Goal: Check status: Check status

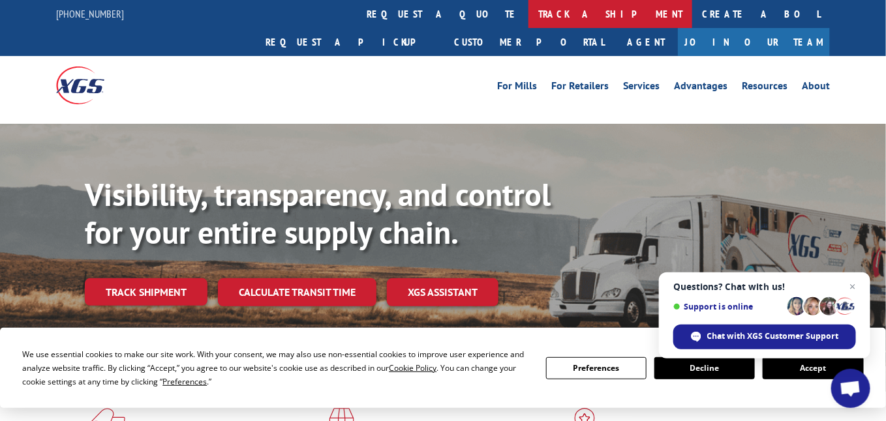
click at [528, 14] on link "track a shipment" at bounding box center [610, 14] width 164 height 28
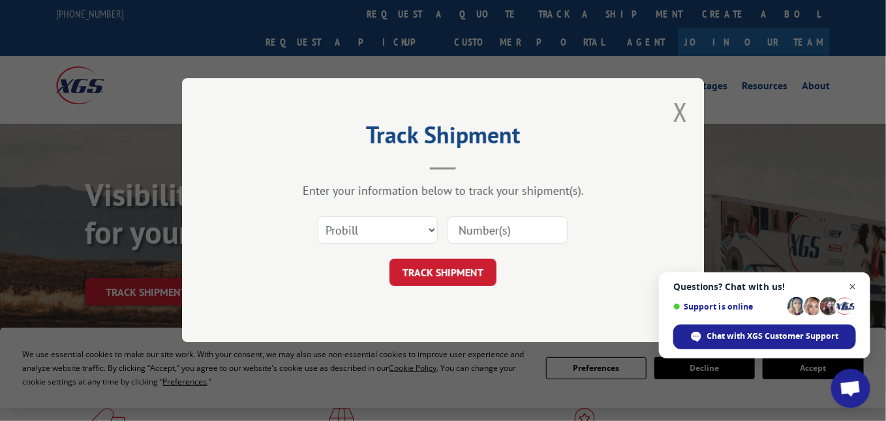
click at [854, 285] on span "Close chat" at bounding box center [853, 287] width 16 height 16
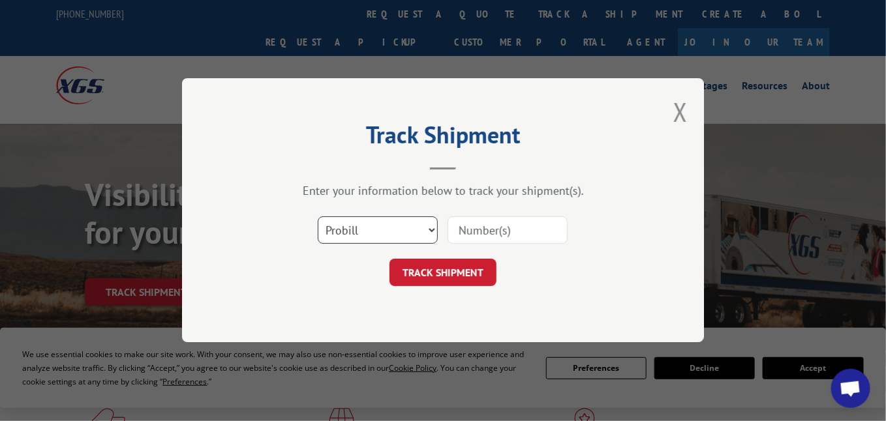
click at [432, 231] on select "Select category... Probill BOL PO" at bounding box center [378, 230] width 120 height 27
select select "bol"
click at [318, 217] on select "Select category... Probill BOL PO" at bounding box center [378, 230] width 120 height 27
click at [466, 234] on input at bounding box center [508, 230] width 120 height 27
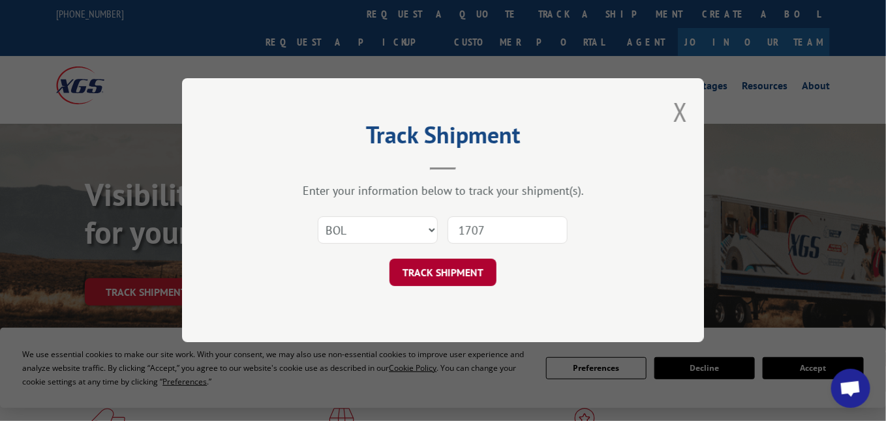
type input "1707"
click at [452, 278] on button "TRACK SHIPMENT" at bounding box center [443, 273] width 107 height 27
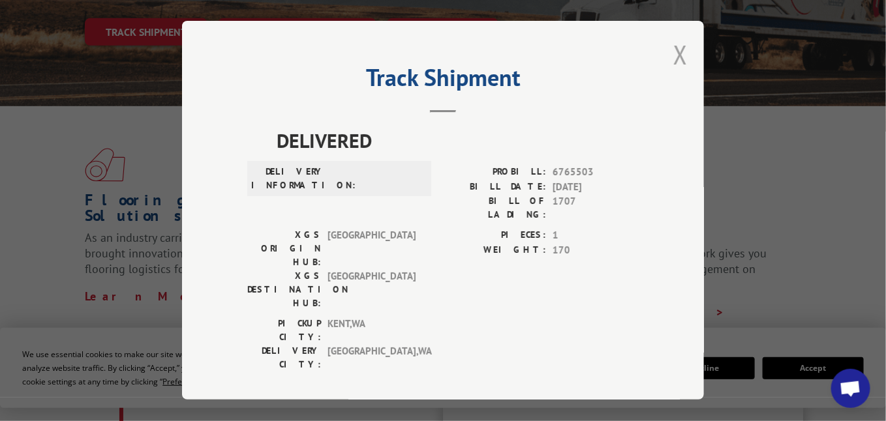
click at [677, 54] on button "Close modal" at bounding box center [680, 54] width 14 height 35
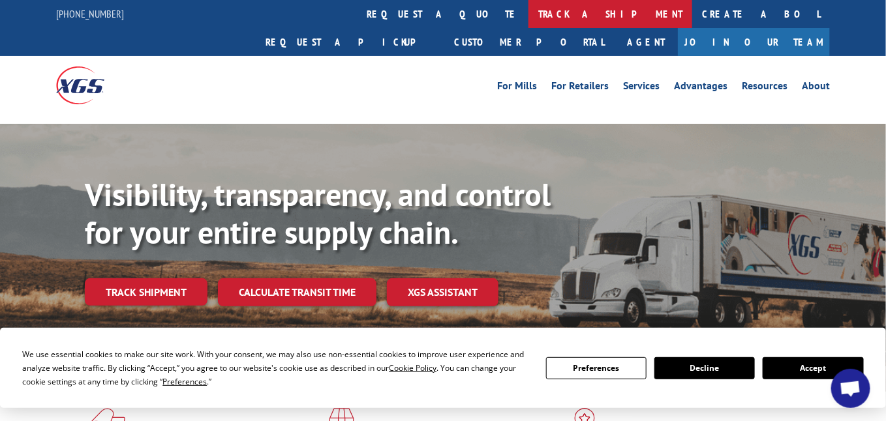
click at [528, 15] on link "track a shipment" at bounding box center [610, 14] width 164 height 28
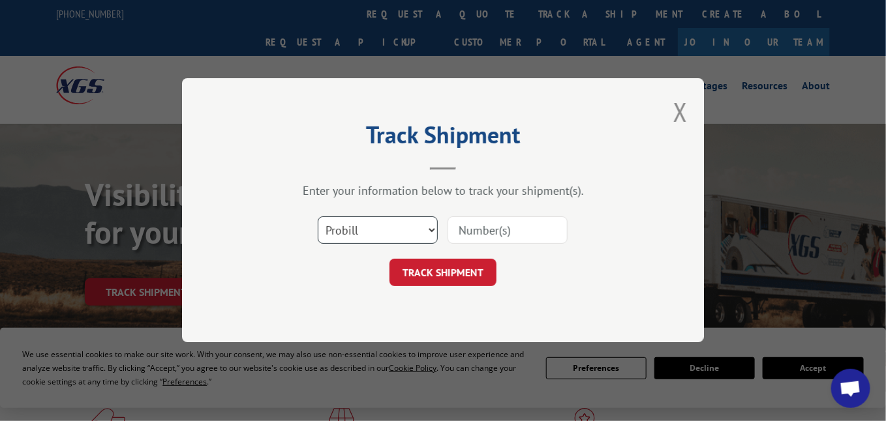
click at [433, 232] on select "Select category... Probill BOL PO" at bounding box center [378, 230] width 120 height 27
select select "po"
click at [318, 217] on select "Select category... Probill BOL PO" at bounding box center [378, 230] width 120 height 27
click at [485, 230] on input at bounding box center [508, 230] width 120 height 27
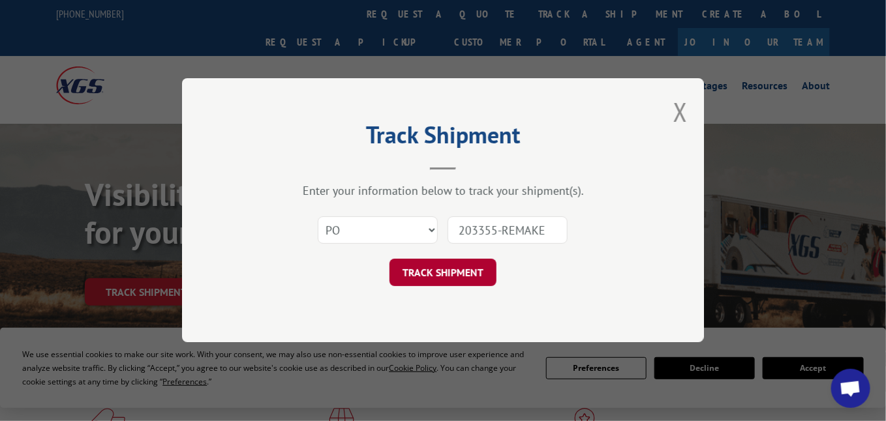
type input "203355-REMAKE"
click at [471, 272] on button "TRACK SHIPMENT" at bounding box center [443, 273] width 107 height 27
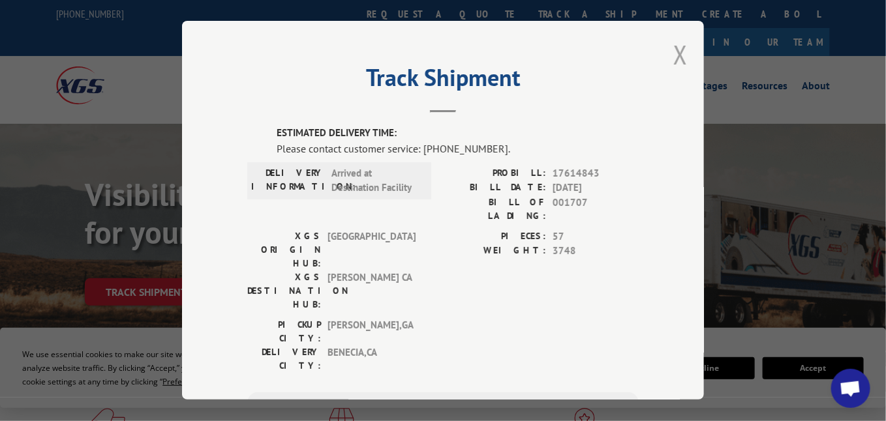
click at [674, 50] on button "Close modal" at bounding box center [680, 54] width 14 height 35
